Goal: Information Seeking & Learning: Compare options

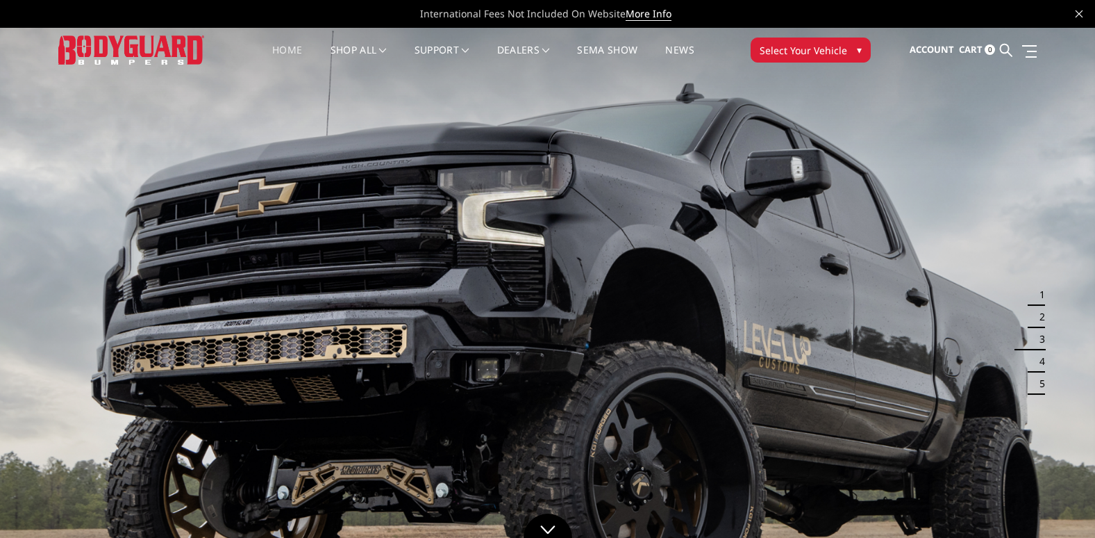
click at [772, 58] on button "Select Your Vehicle ▾" at bounding box center [811, 50] width 120 height 25
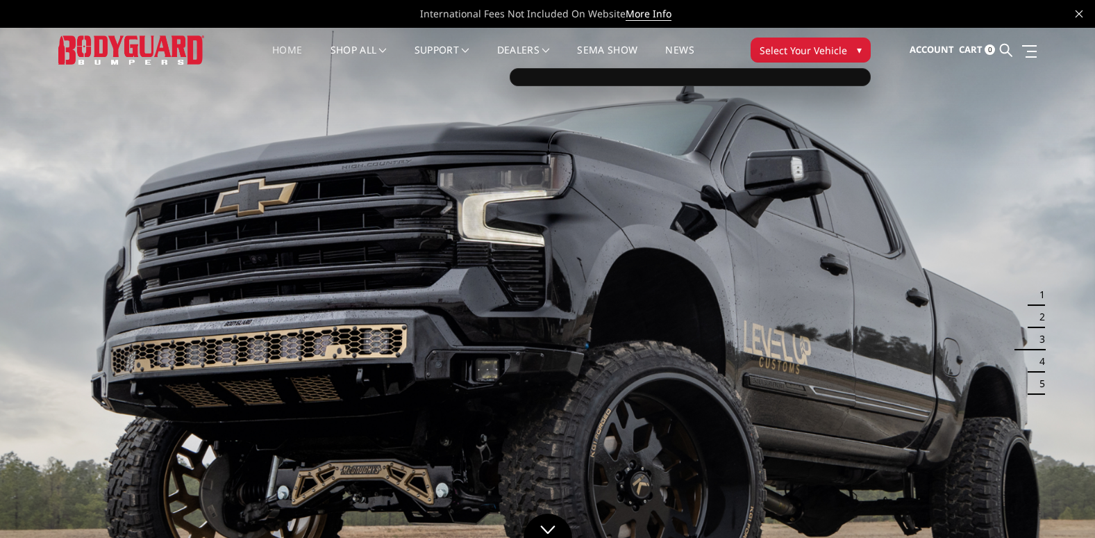
click at [830, 53] on span "Select Your Vehicle" at bounding box center [804, 50] width 88 height 15
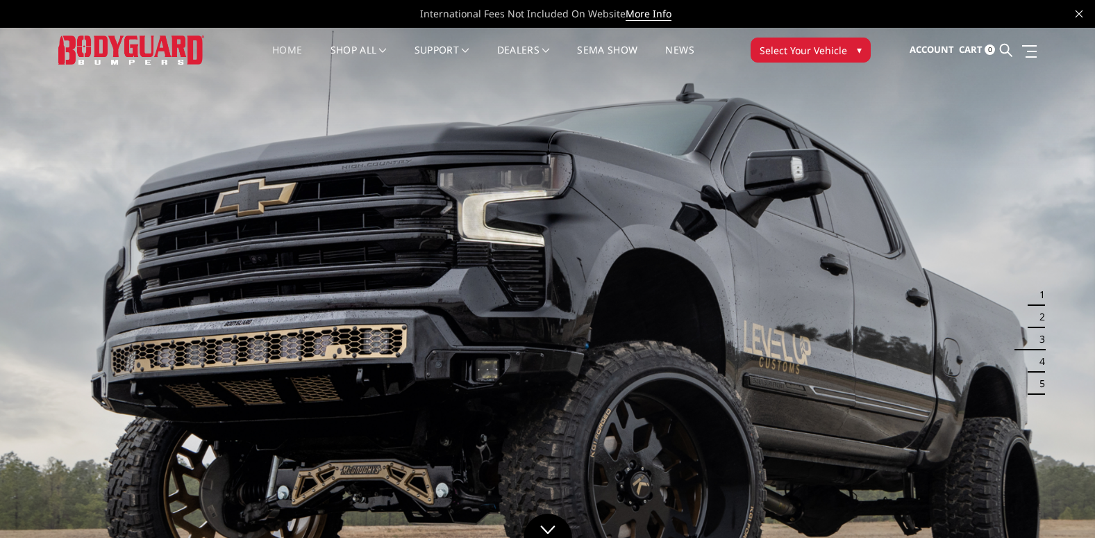
click at [830, 53] on span "Select Your Vehicle" at bounding box center [804, 50] width 88 height 15
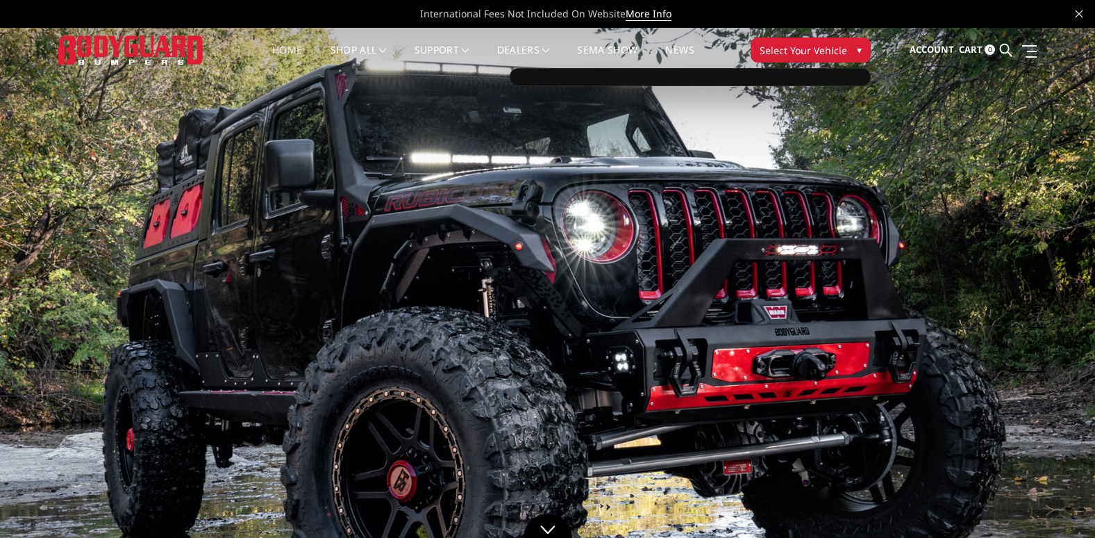
click at [786, 84] on div at bounding box center [690, 77] width 361 height 18
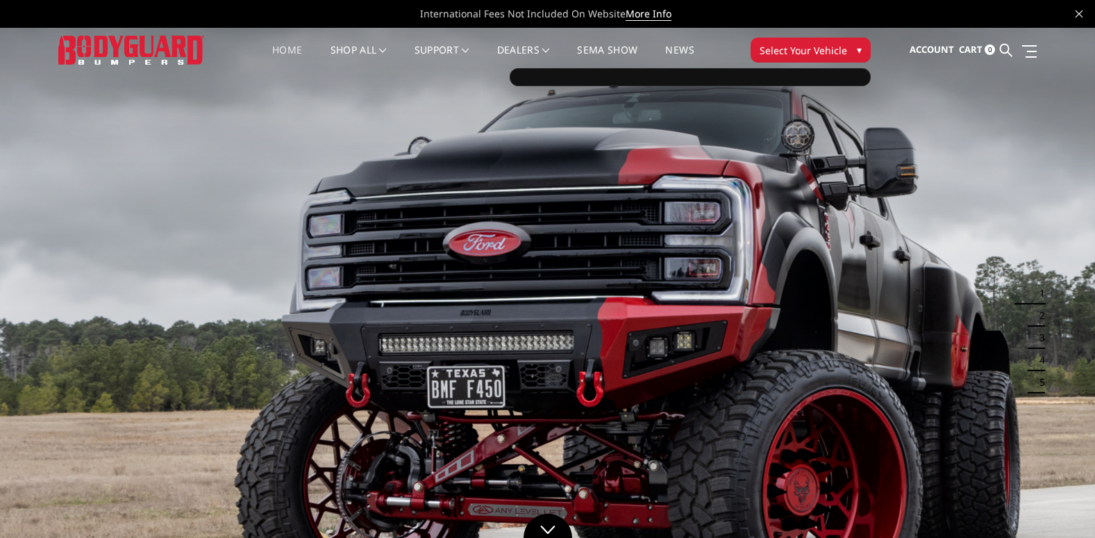
click at [805, 50] on span "Select Your Vehicle" at bounding box center [804, 50] width 88 height 15
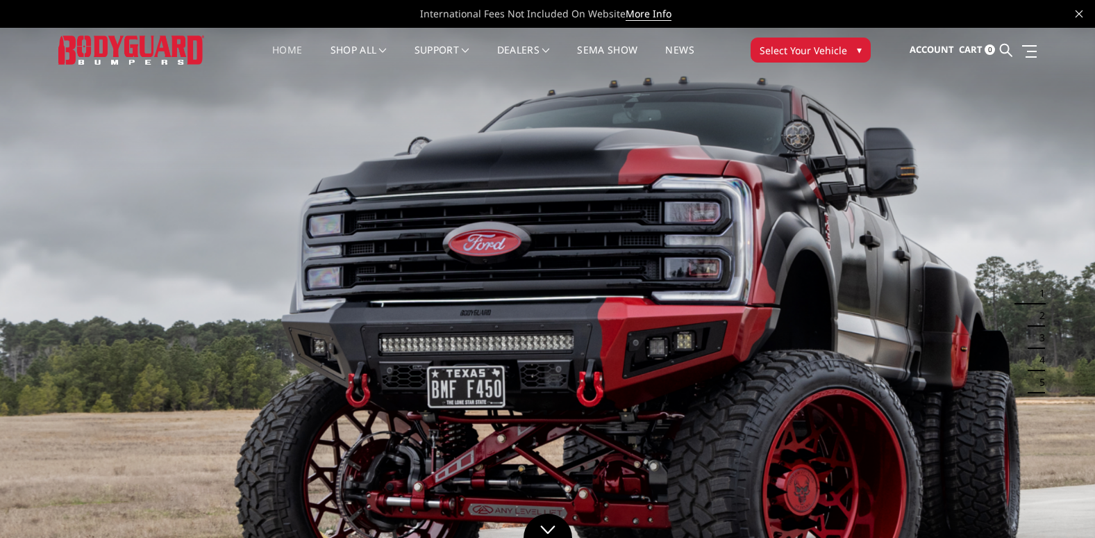
click at [805, 50] on span "Select Your Vehicle" at bounding box center [804, 50] width 88 height 15
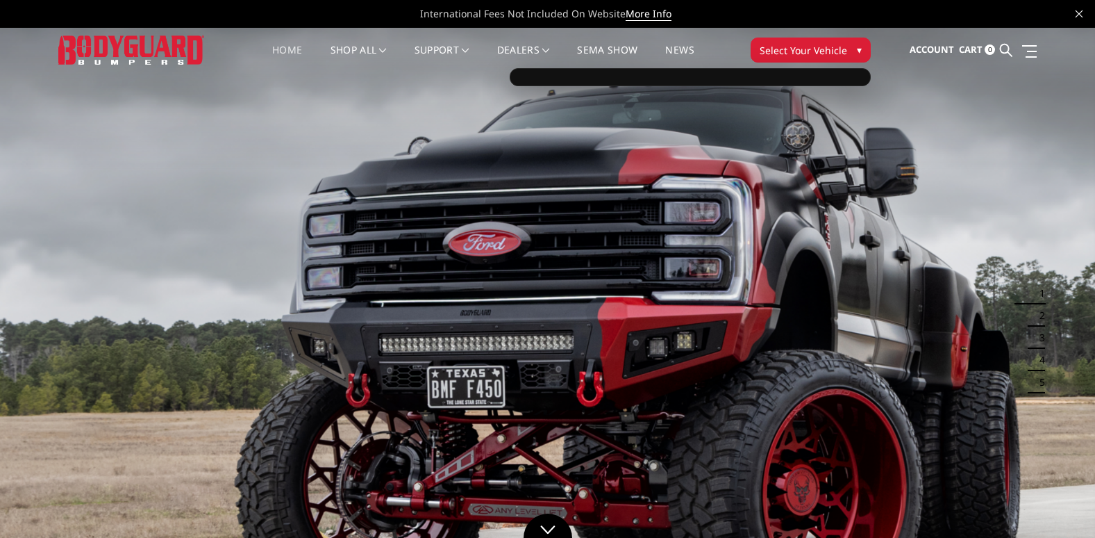
click at [804, 56] on span "Select Your Vehicle" at bounding box center [804, 50] width 88 height 15
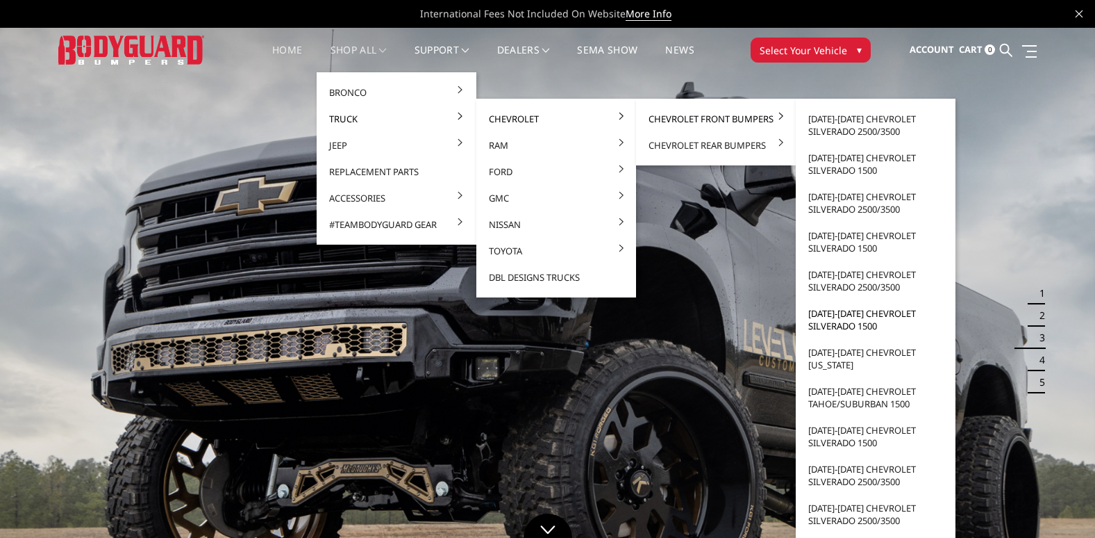
click at [872, 313] on link "[DATE]-[DATE] Chevrolet Silverado 1500" at bounding box center [876, 319] width 149 height 39
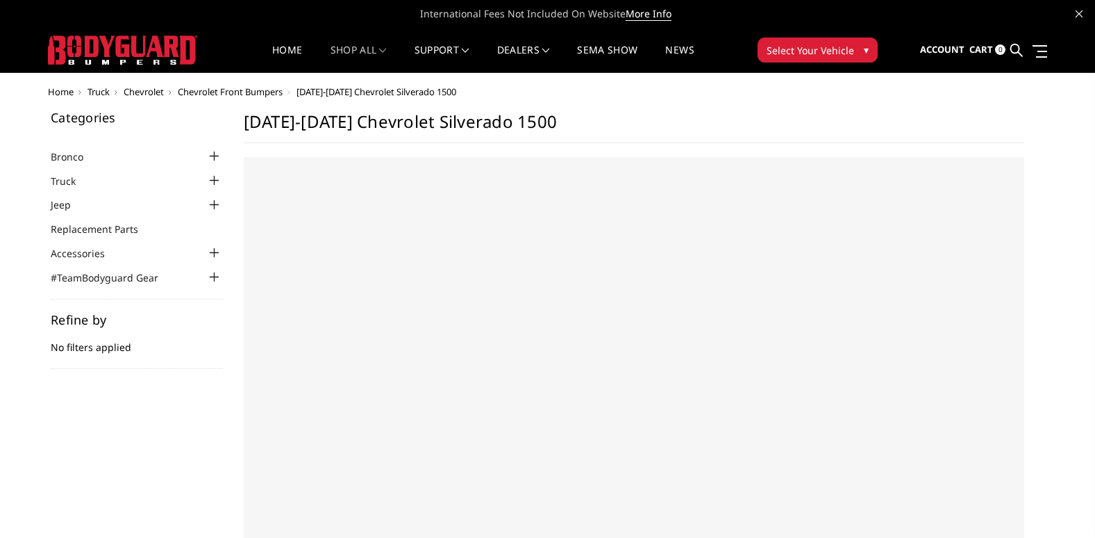
select select "US"
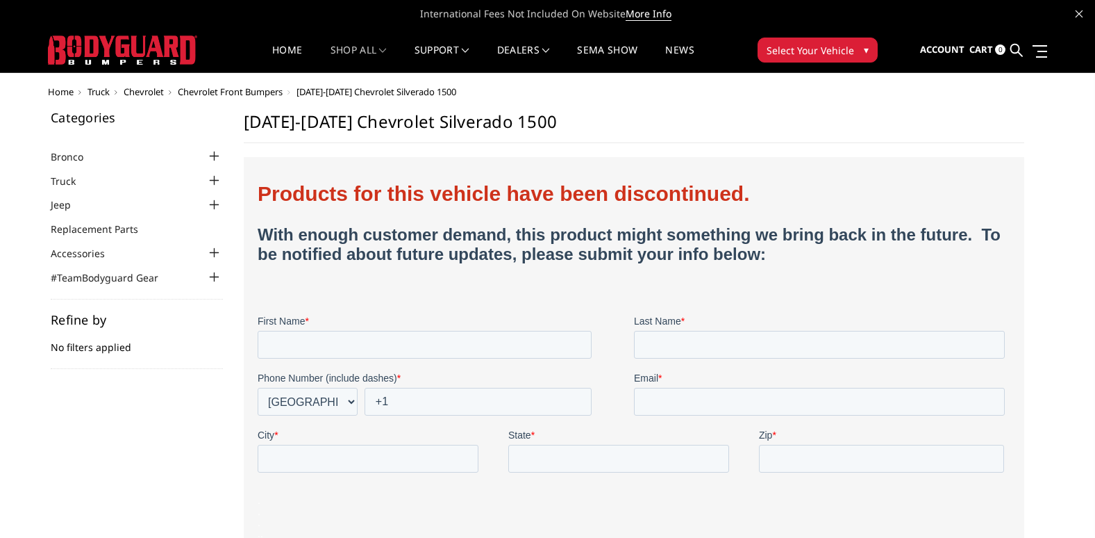
click at [233, 90] on span "Chevrolet Front Bumpers" at bounding box center [230, 91] width 105 height 13
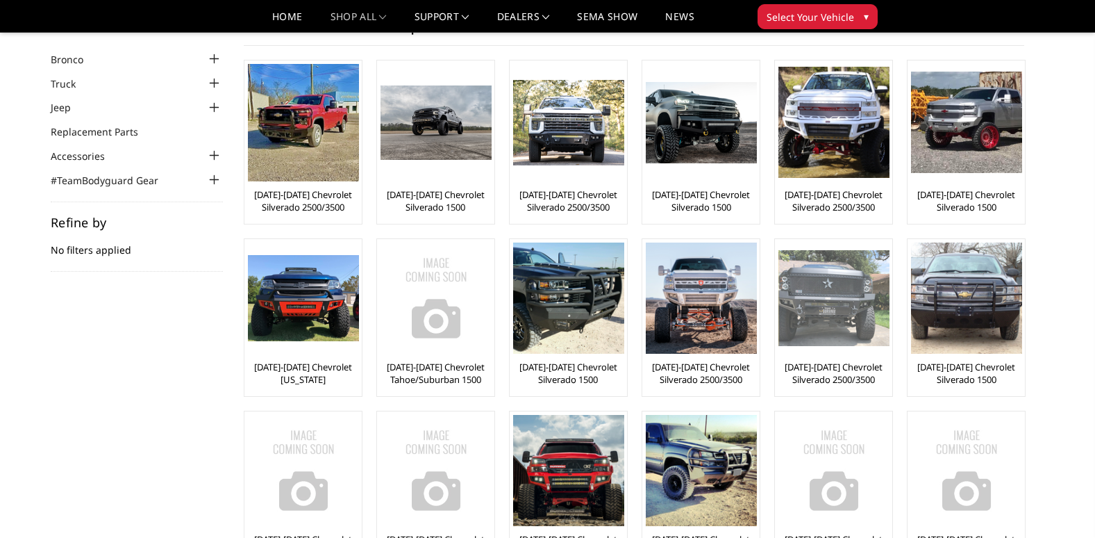
scroll to position [139, 0]
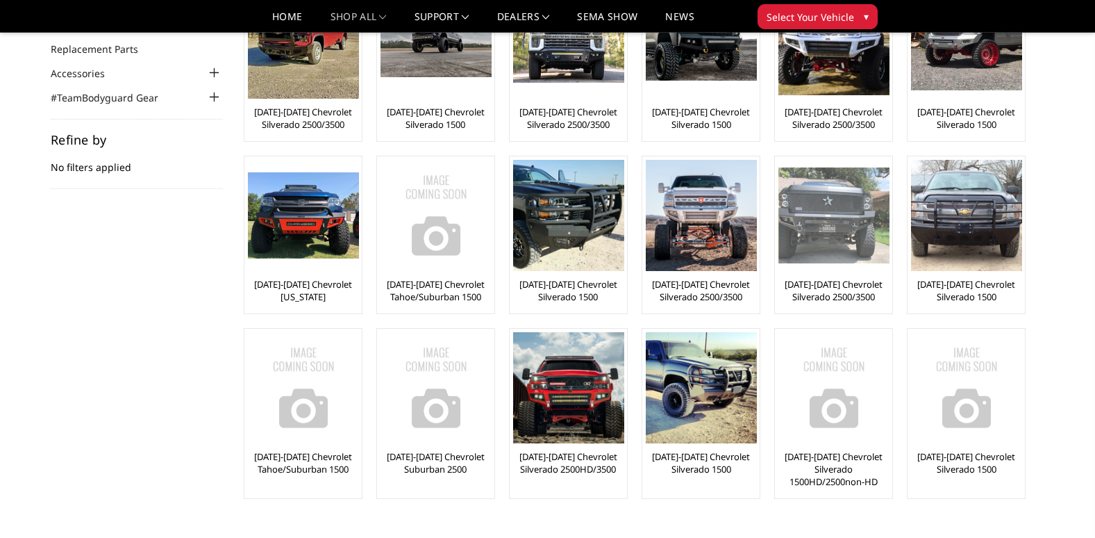
click at [834, 242] on img at bounding box center [834, 215] width 111 height 96
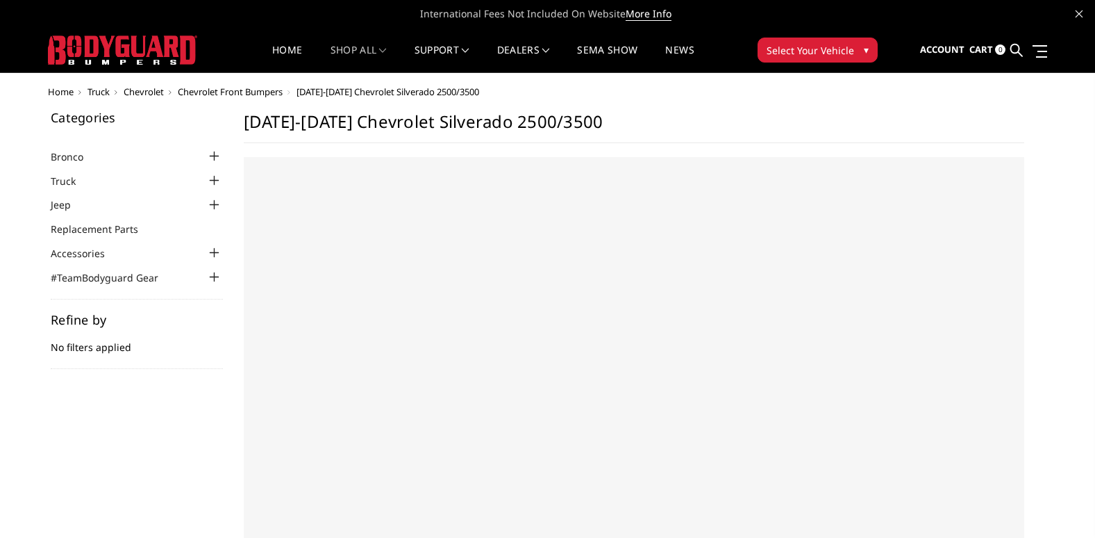
select select "US"
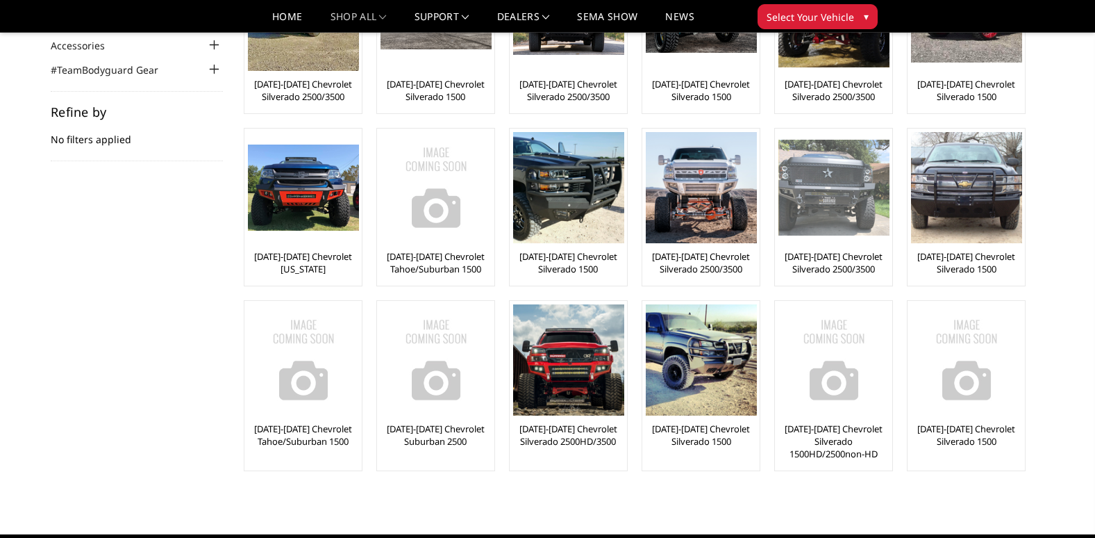
scroll to position [139, 0]
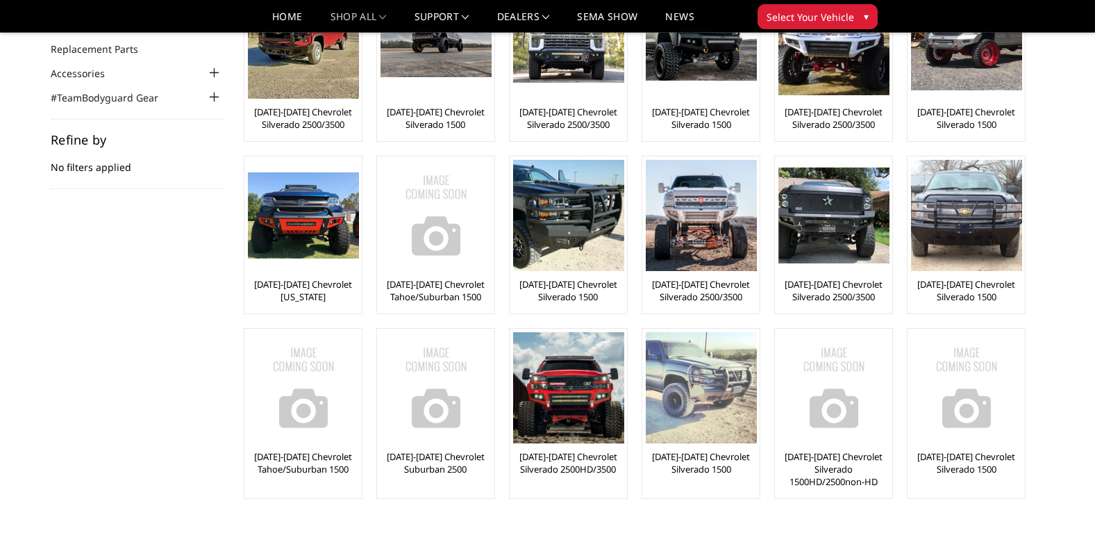
click at [706, 393] on img at bounding box center [701, 387] width 111 height 111
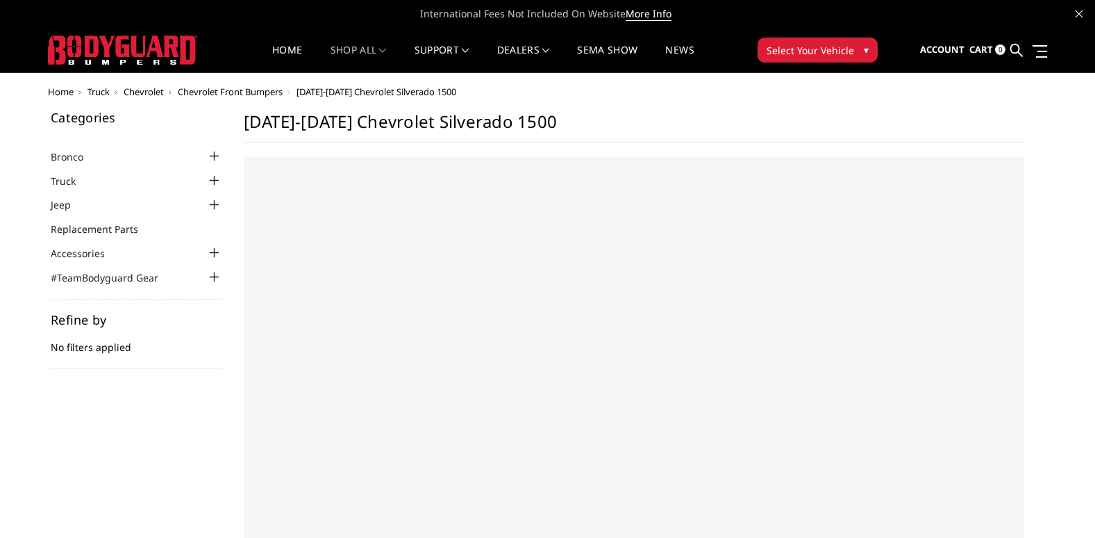
select select "US"
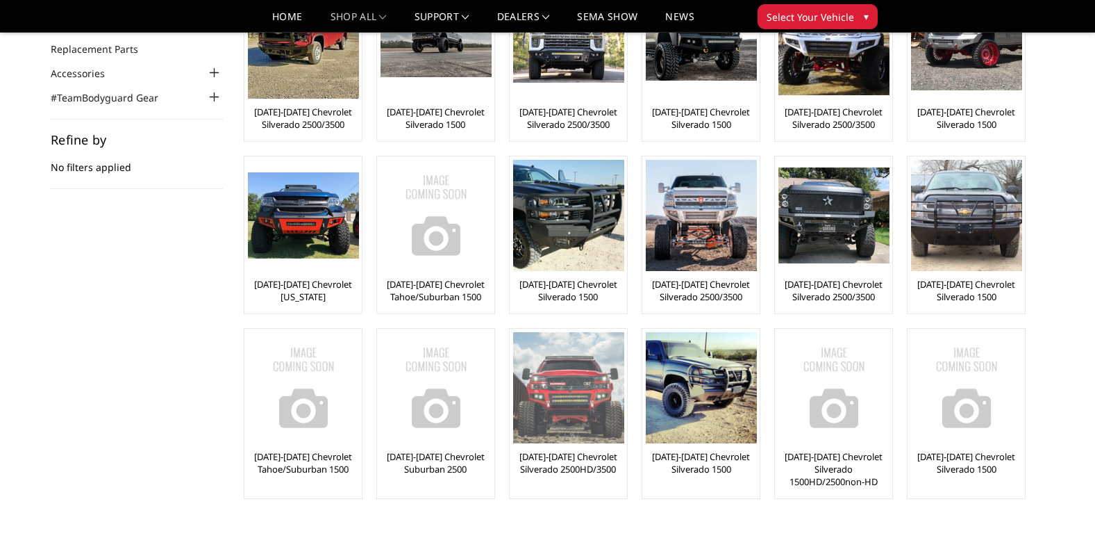
click at [556, 383] on img at bounding box center [568, 387] width 111 height 111
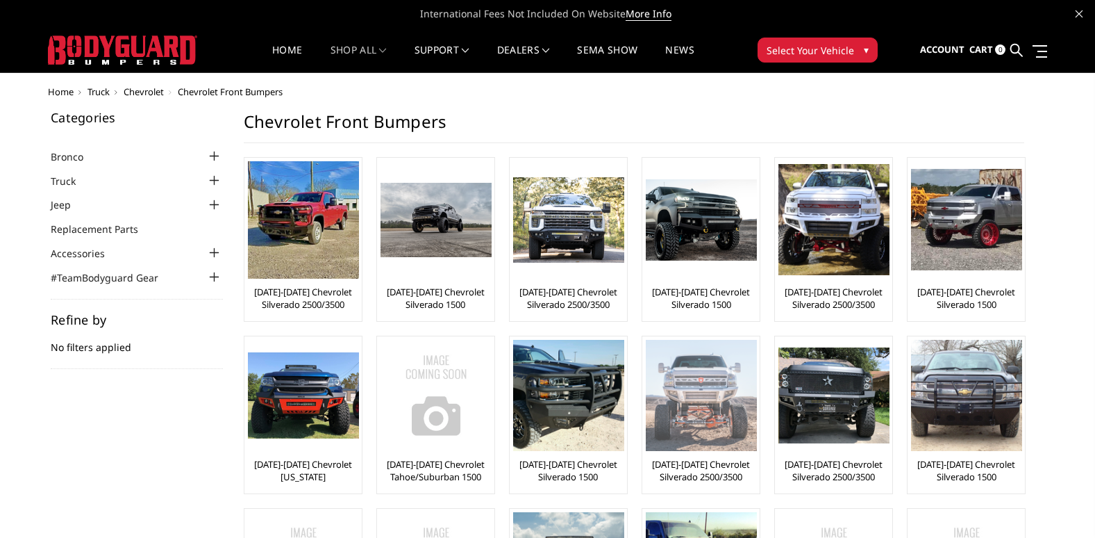
click at [711, 412] on img at bounding box center [701, 395] width 111 height 111
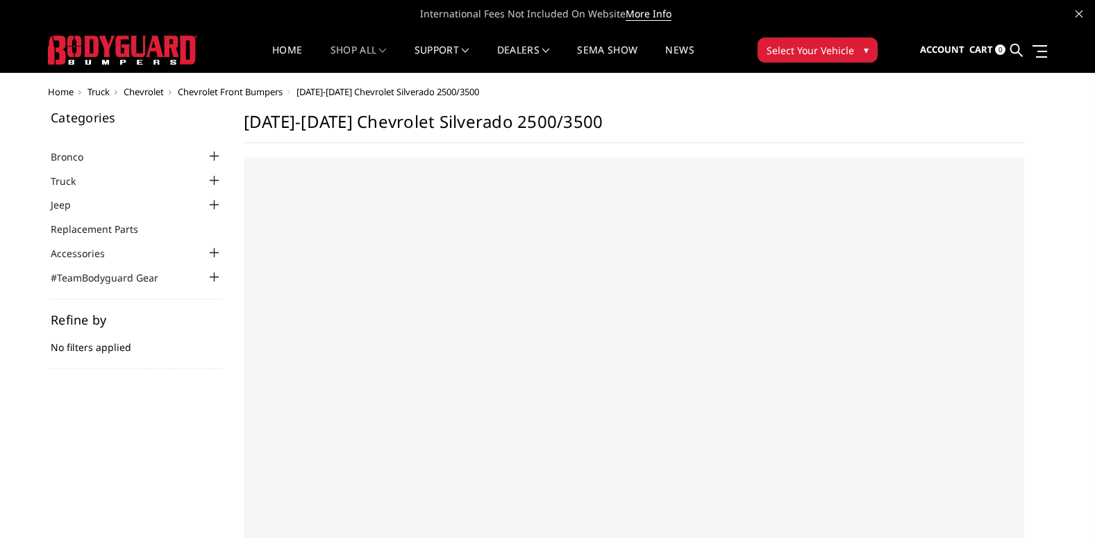
select select "US"
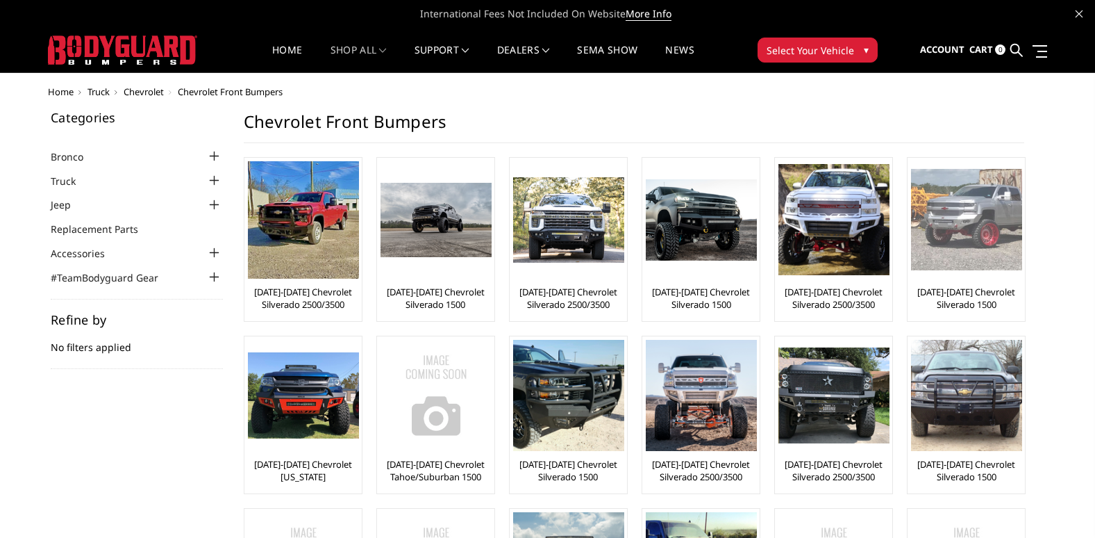
click at [941, 214] on img at bounding box center [966, 219] width 111 height 101
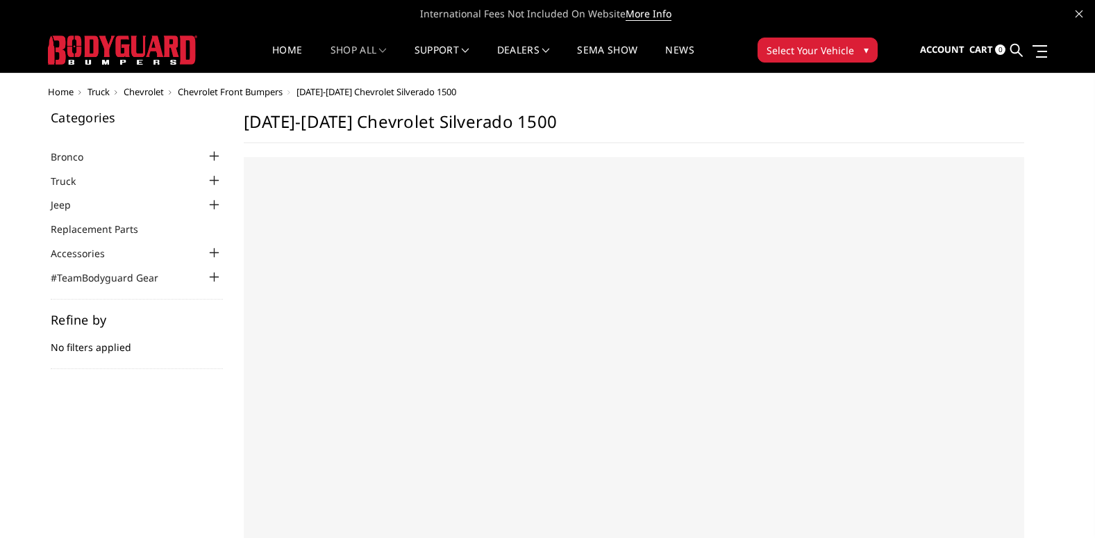
select select "US"
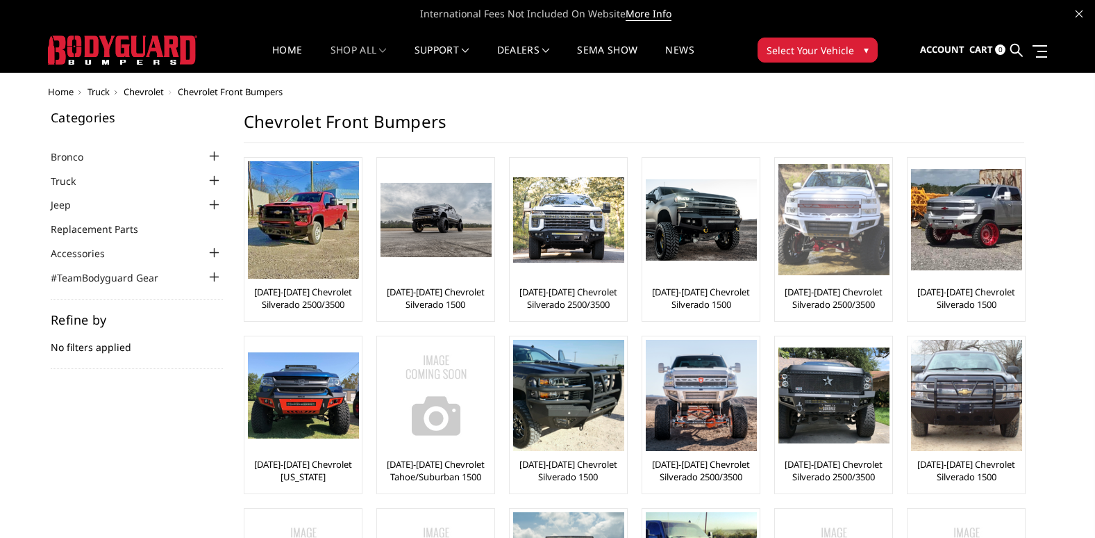
click at [813, 225] on img at bounding box center [834, 219] width 111 height 111
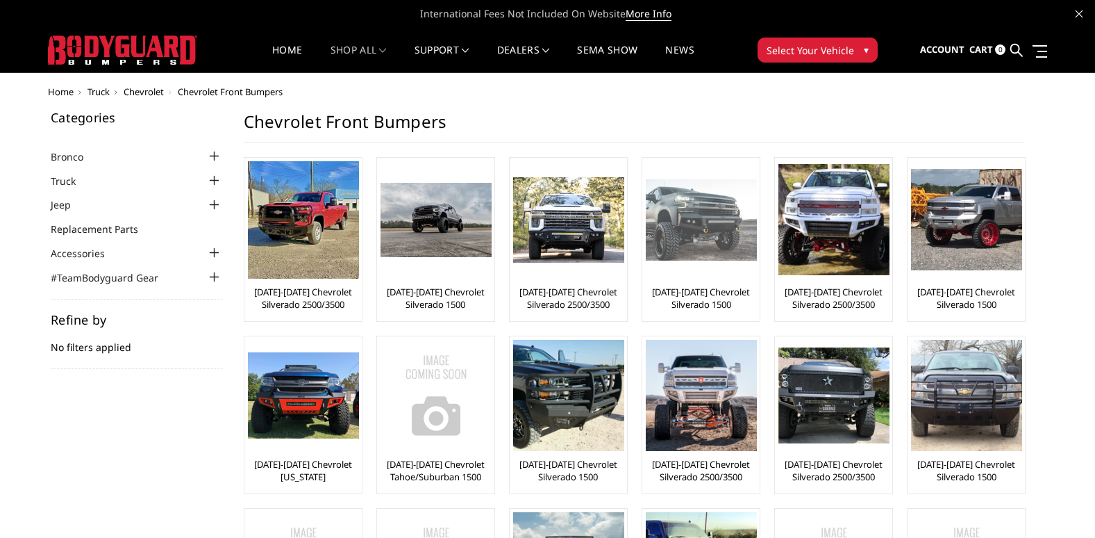
click at [707, 242] on img at bounding box center [701, 220] width 111 height 82
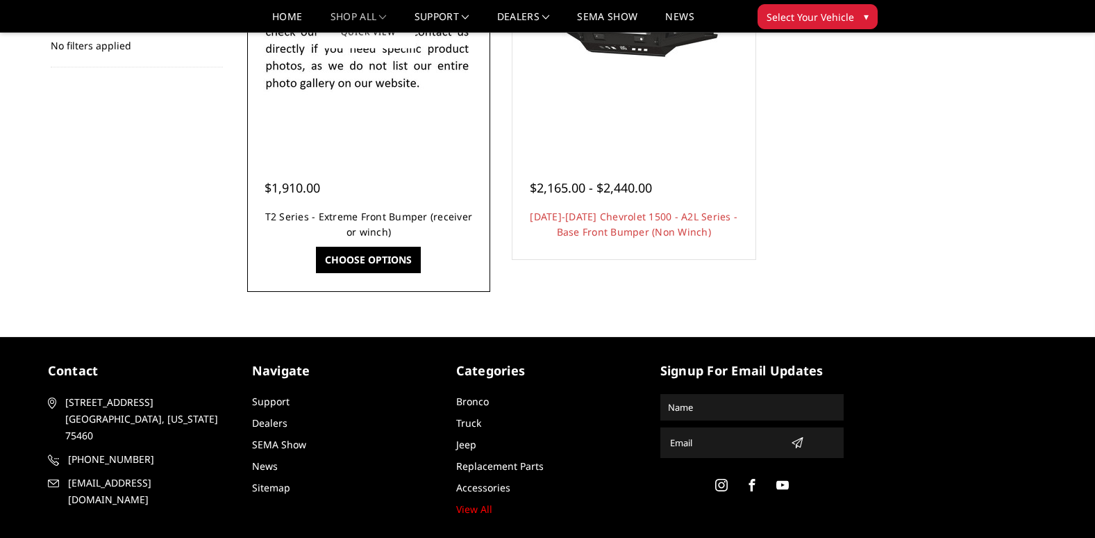
scroll to position [306, 0]
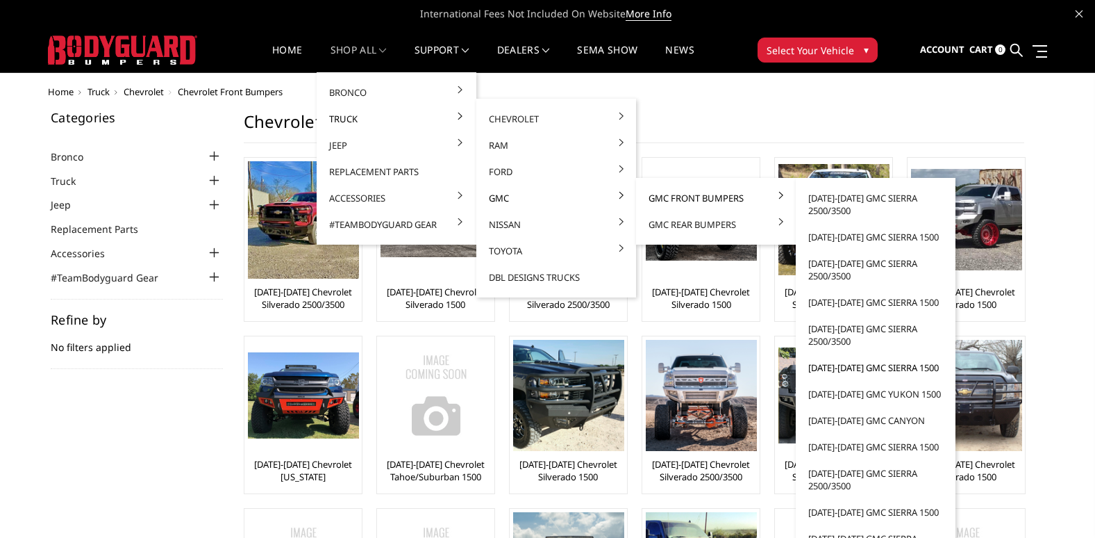
click at [859, 365] on link "[DATE]-[DATE] GMC Sierra 1500" at bounding box center [876, 367] width 149 height 26
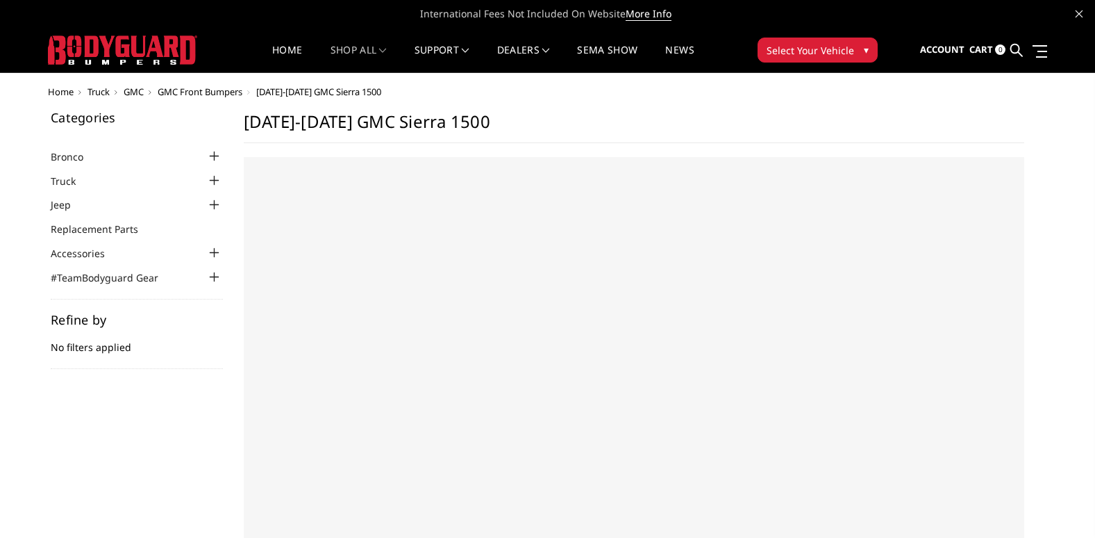
select select "US"
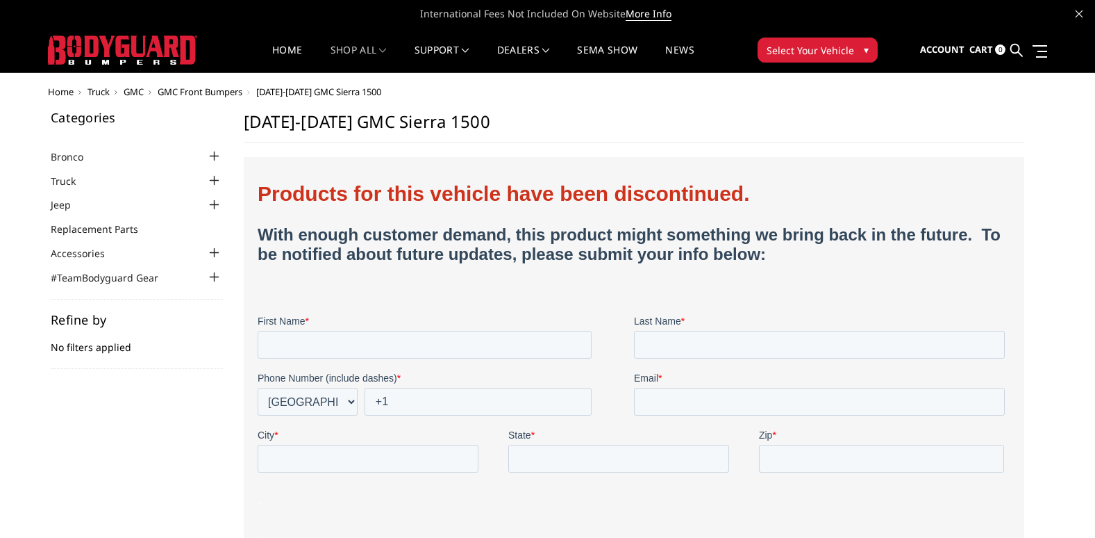
click at [219, 95] on span "GMC Front Bumpers" at bounding box center [200, 91] width 85 height 13
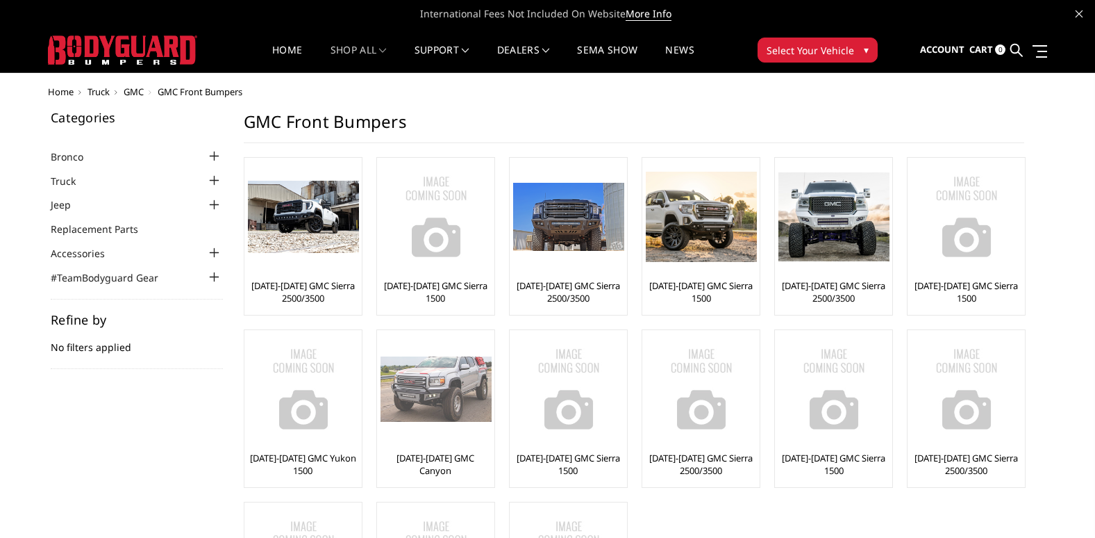
click at [434, 390] on img at bounding box center [436, 388] width 111 height 65
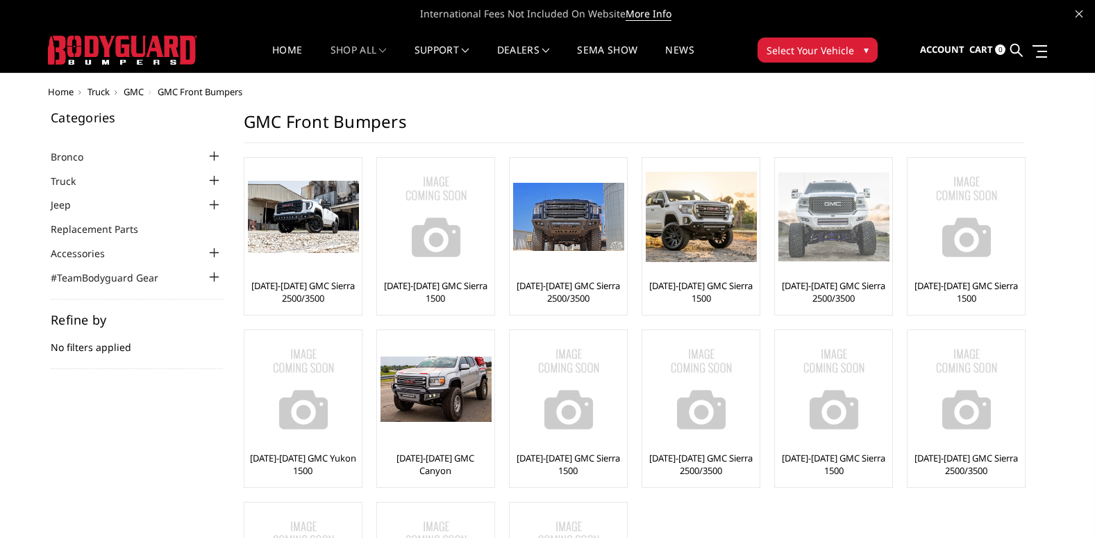
click at [872, 227] on img at bounding box center [834, 216] width 111 height 89
